Goal: Find specific page/section

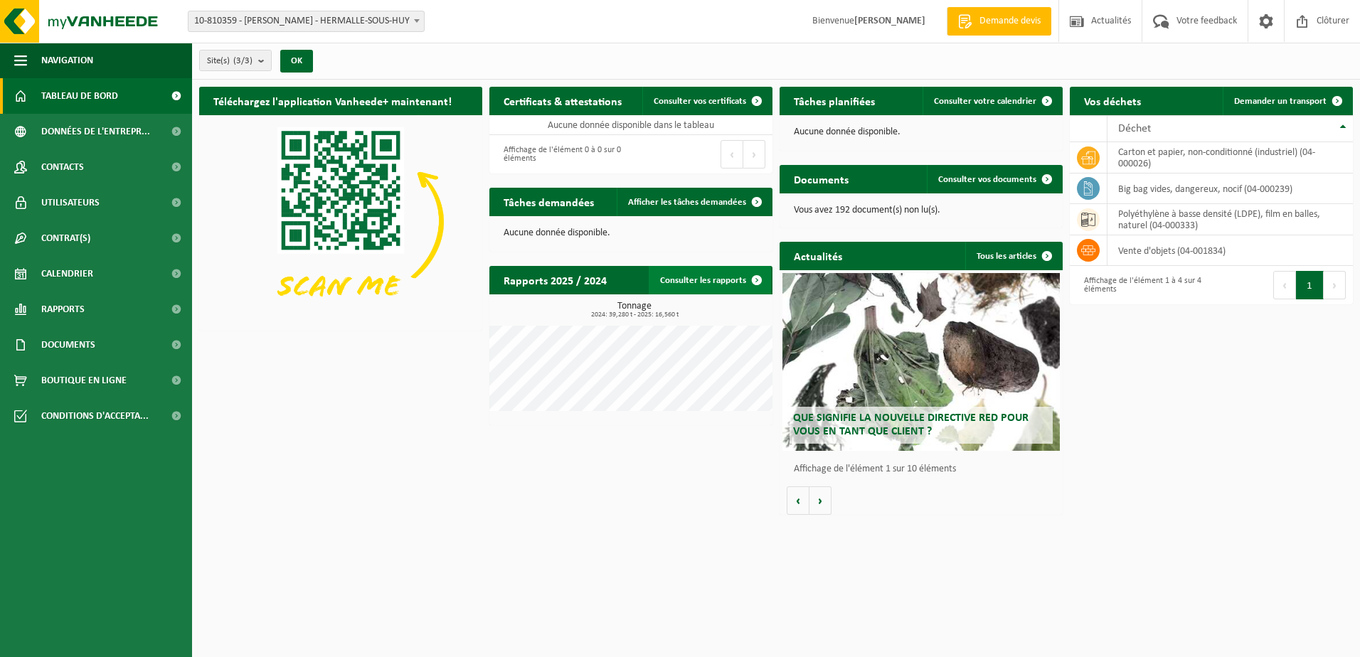
click at [696, 286] on link "Consulter les rapports" at bounding box center [710, 280] width 122 height 28
click at [691, 199] on span "Afficher les tâches demandées" at bounding box center [687, 202] width 118 height 9
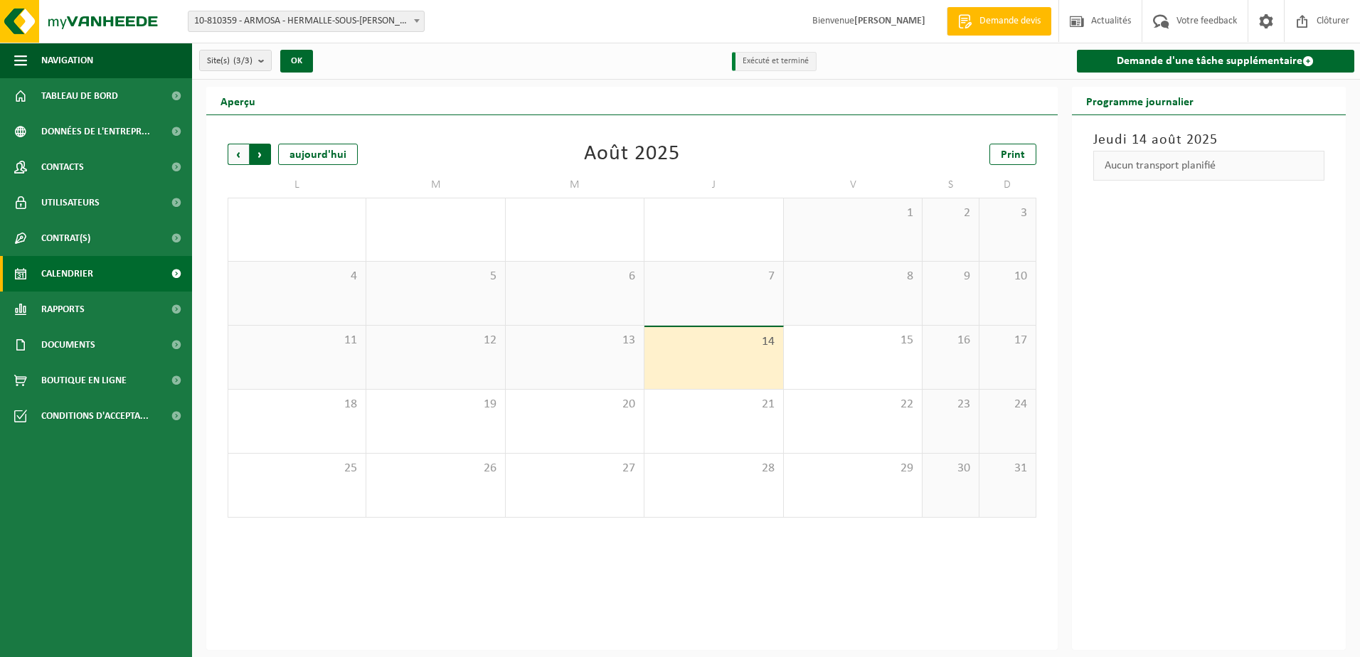
click at [245, 152] on span "Précédent" at bounding box center [238, 154] width 21 height 21
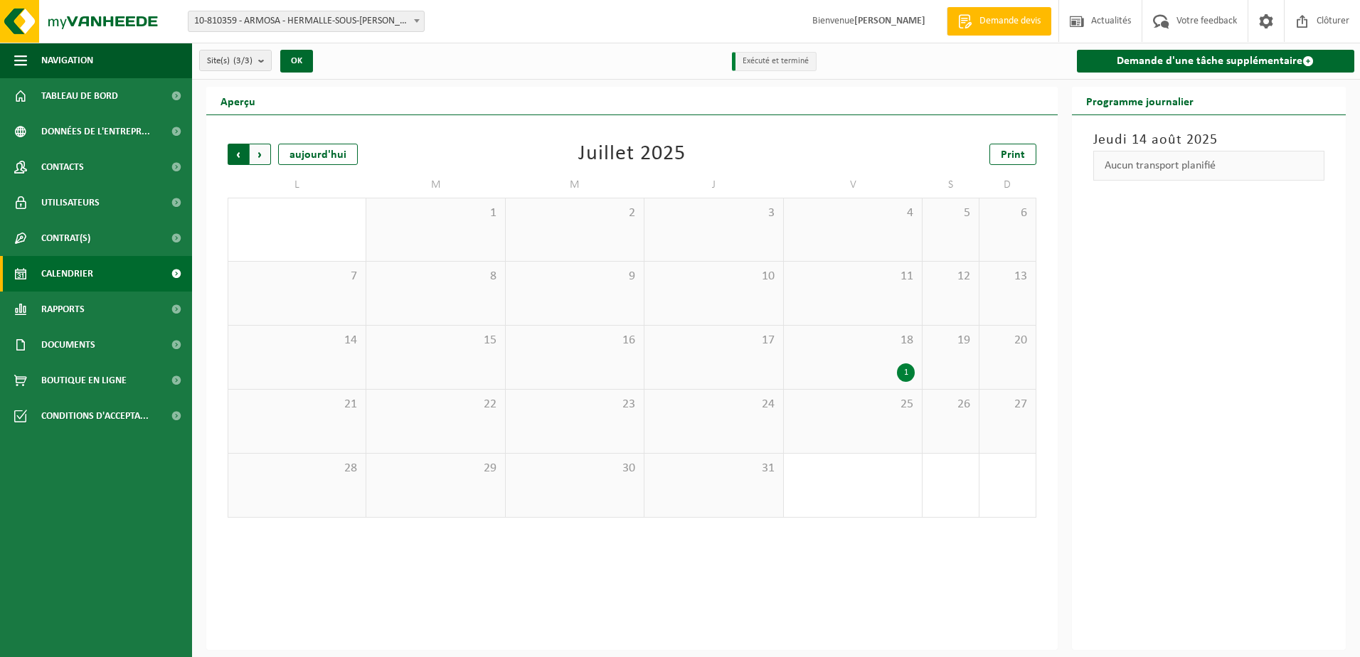
click at [259, 159] on span "Suivant" at bounding box center [260, 154] width 21 height 21
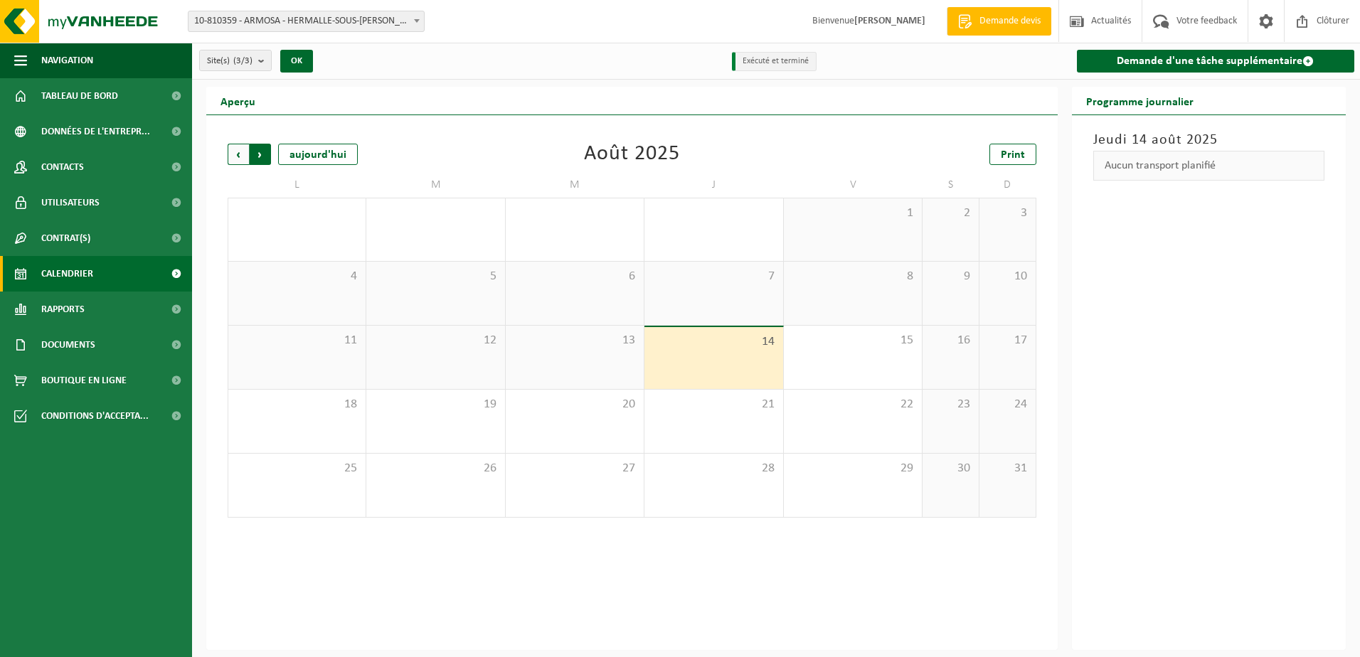
click at [247, 156] on span "Précédent" at bounding box center [238, 154] width 21 height 21
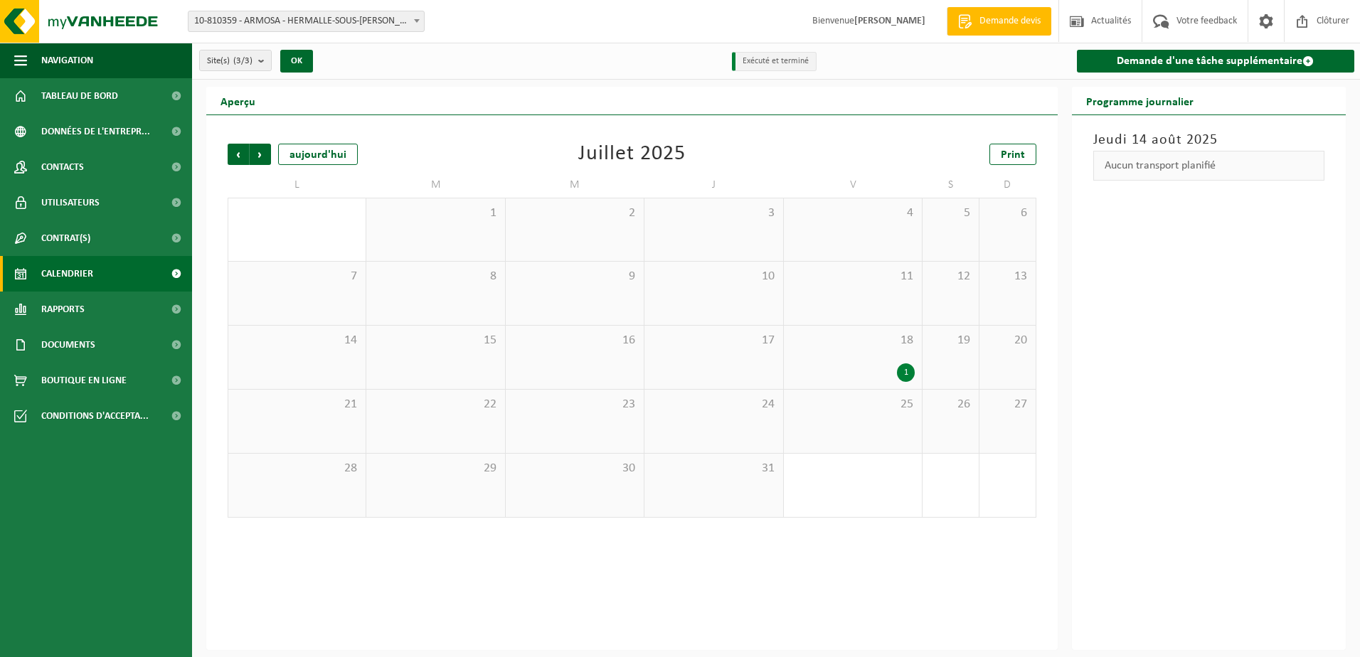
click at [247, 156] on span "Précédent" at bounding box center [238, 154] width 21 height 21
click at [260, 158] on span "Suivant" at bounding box center [260, 154] width 21 height 21
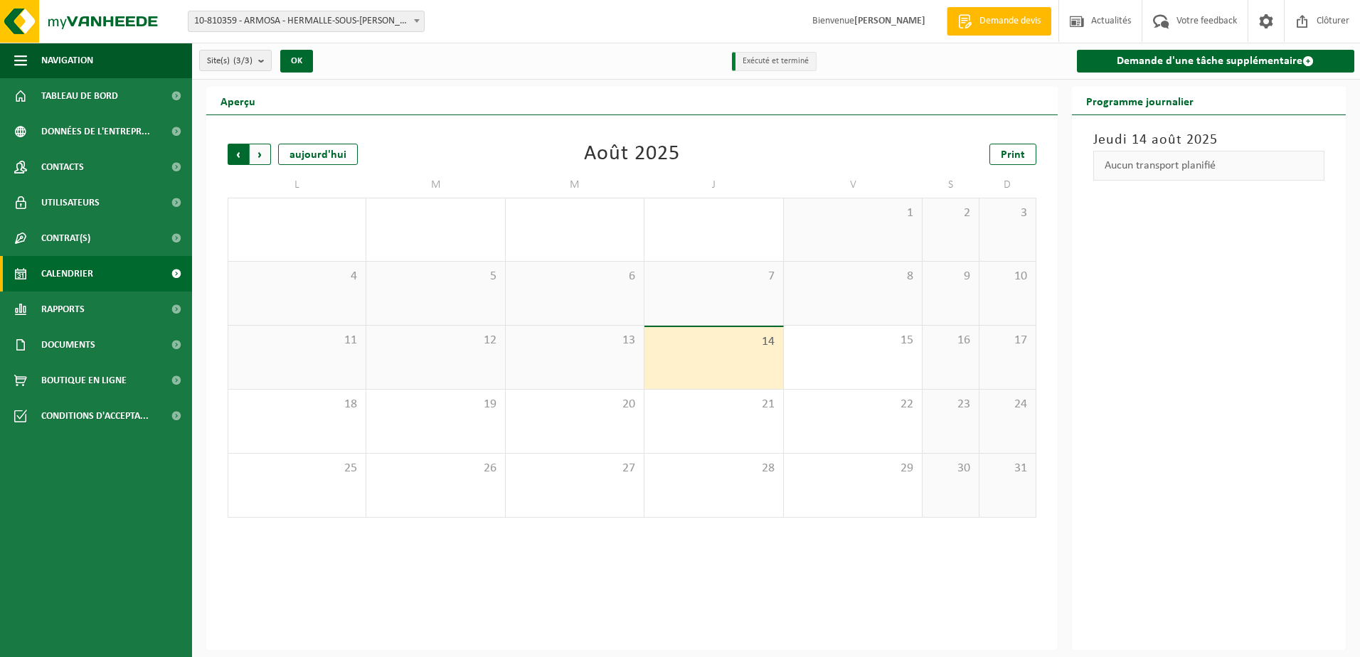
click at [264, 151] on span "Suivant" at bounding box center [260, 154] width 21 height 21
